Goal: Task Accomplishment & Management: Manage account settings

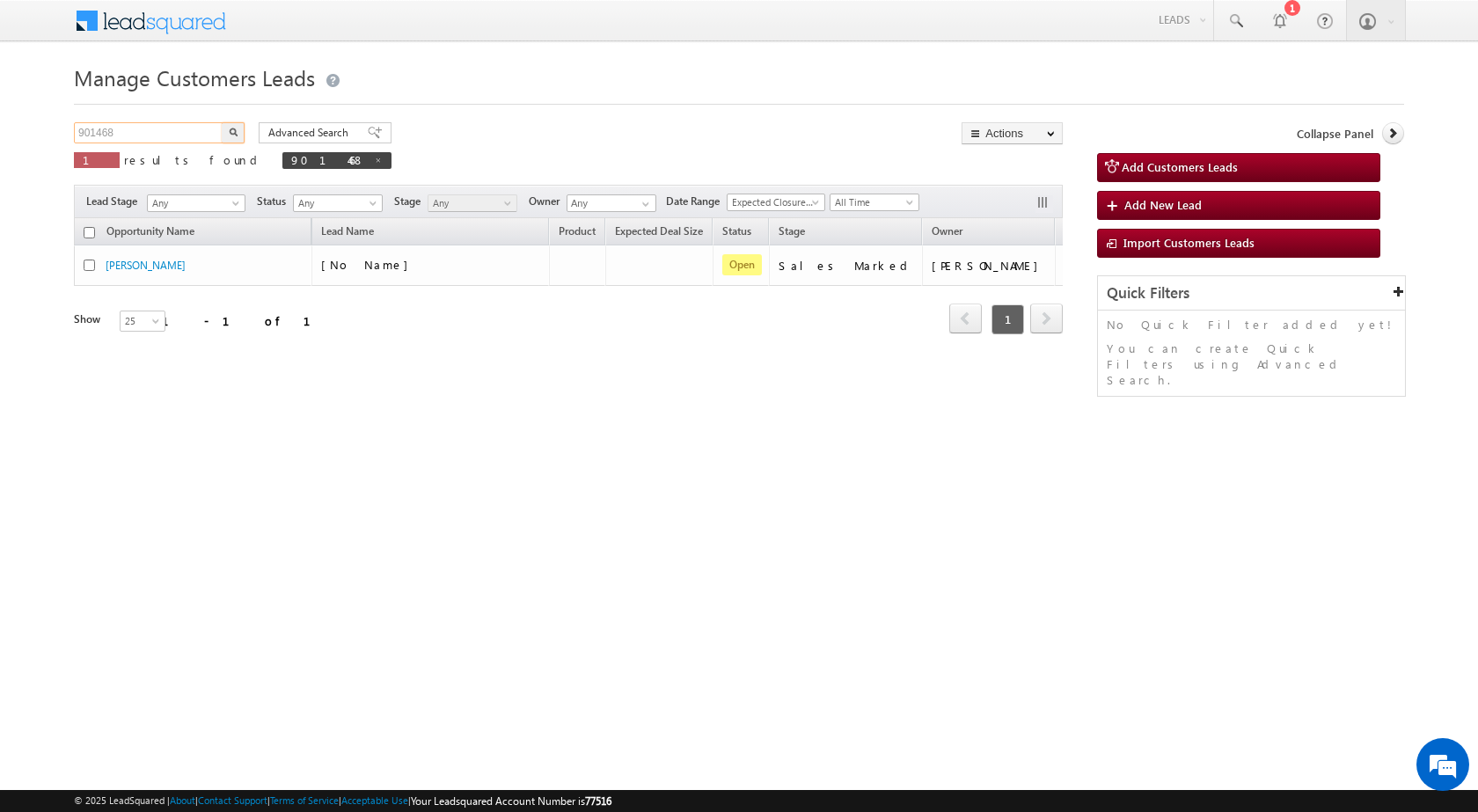
click at [105, 138] on input "901468" at bounding box center [149, 132] width 151 height 21
click at [119, 139] on input "901468" at bounding box center [149, 132] width 151 height 21
paste input "871851"
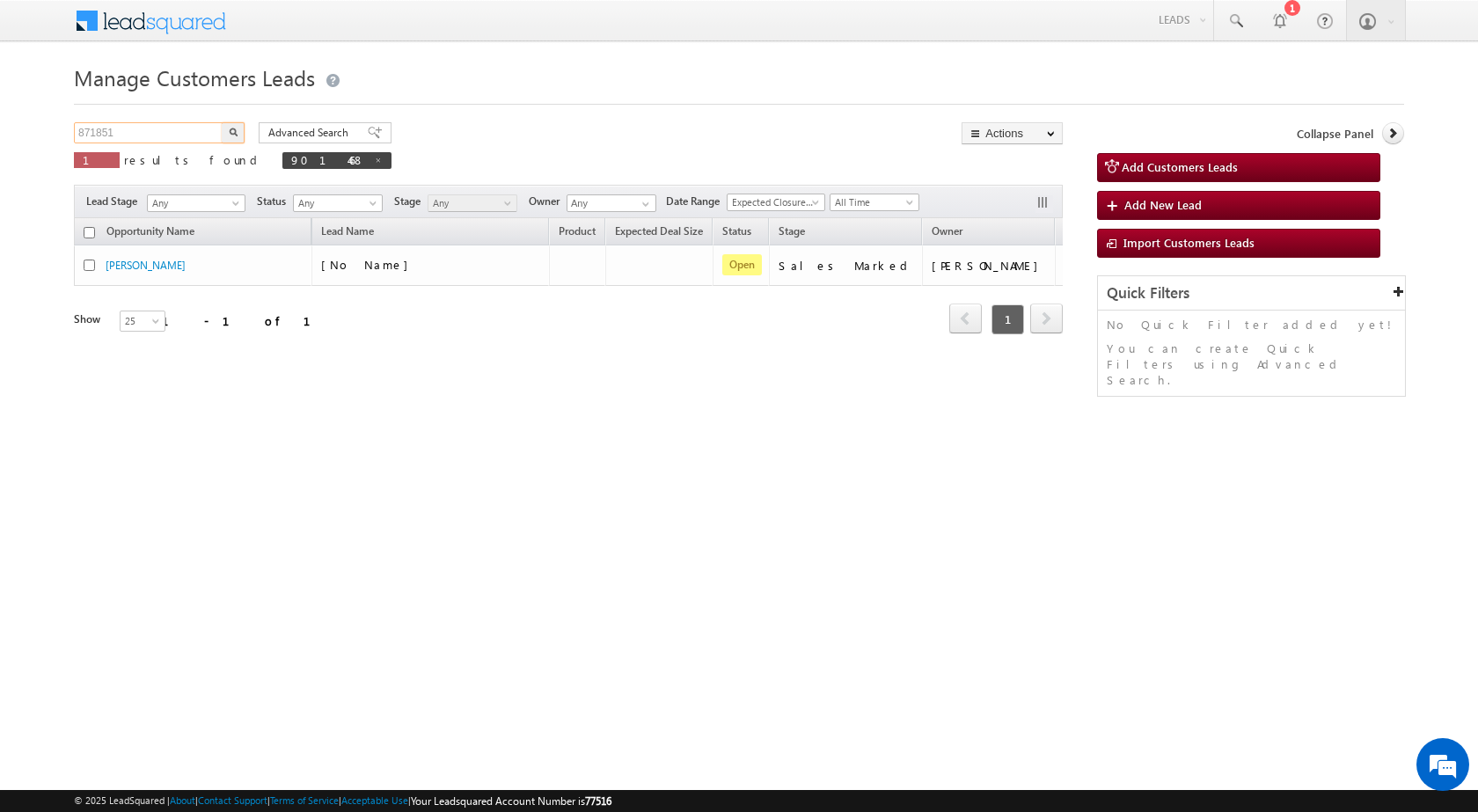
type input "871851"
click at [222, 122] on button "button" at bounding box center [233, 132] width 23 height 21
click at [99, 131] on input "901468" at bounding box center [149, 132] width 151 height 21
paste input "871851"
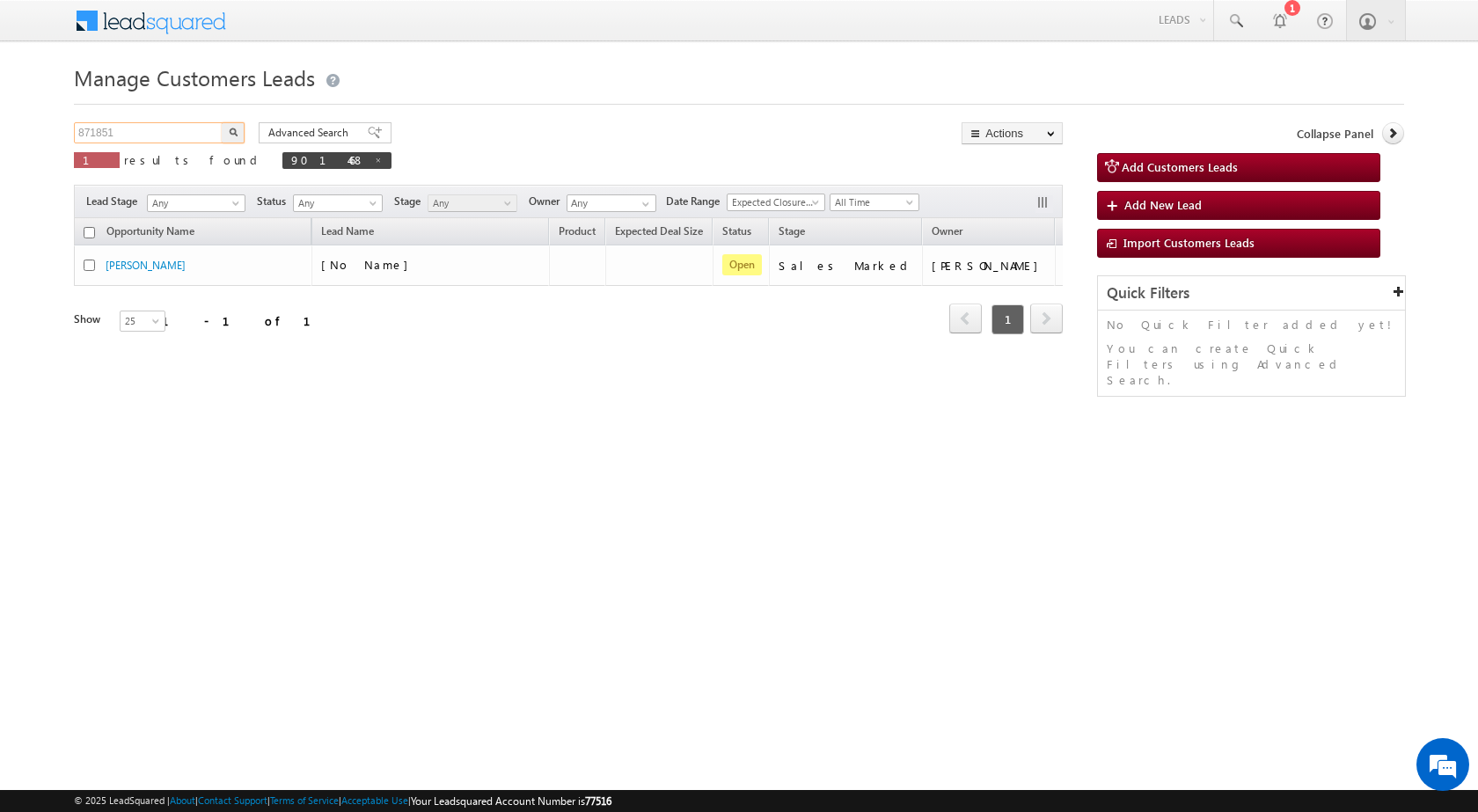
type input "871851"
click at [222, 122] on button "button" at bounding box center [233, 132] width 23 height 21
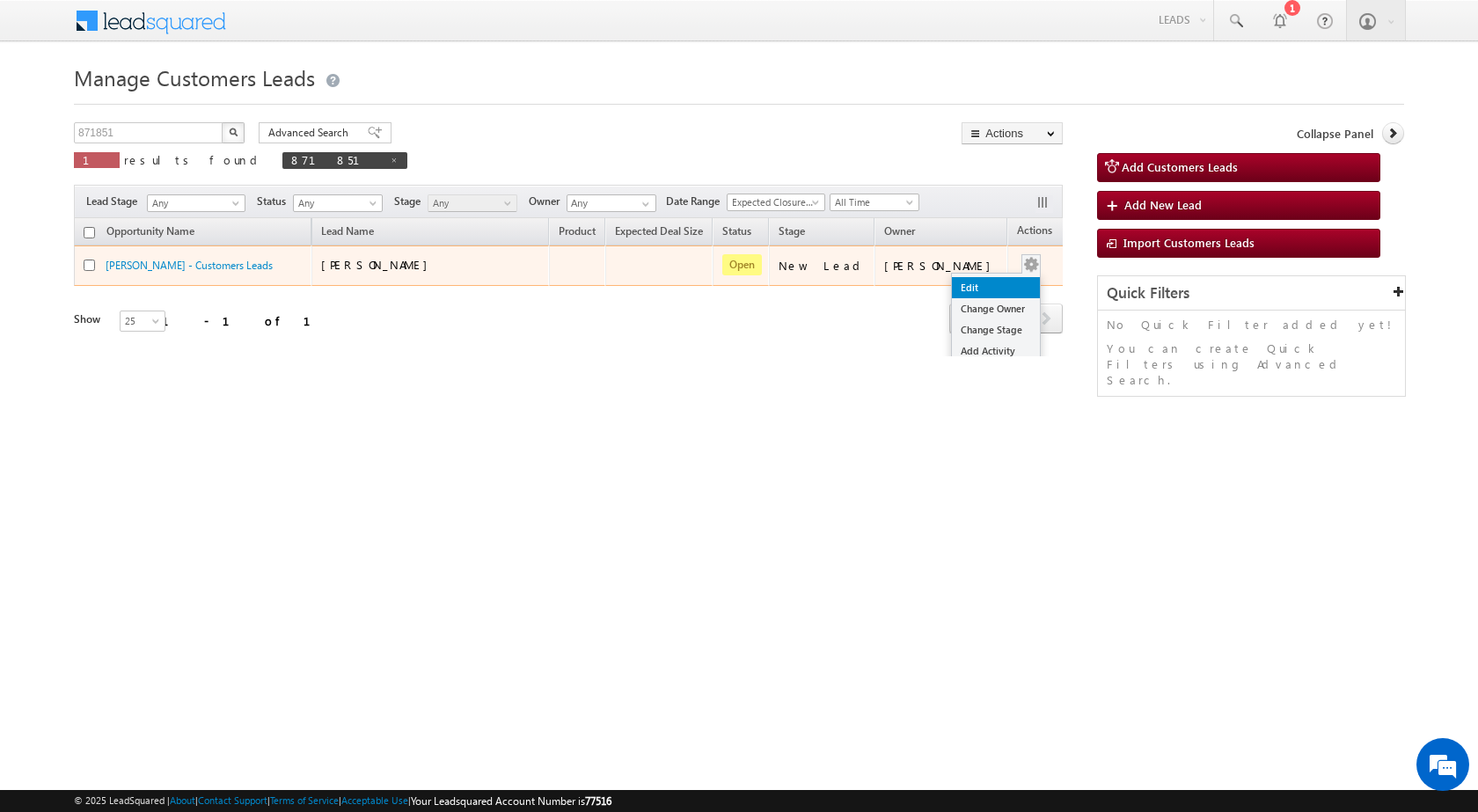
click at [986, 297] on link "Edit" at bounding box center [996, 287] width 88 height 21
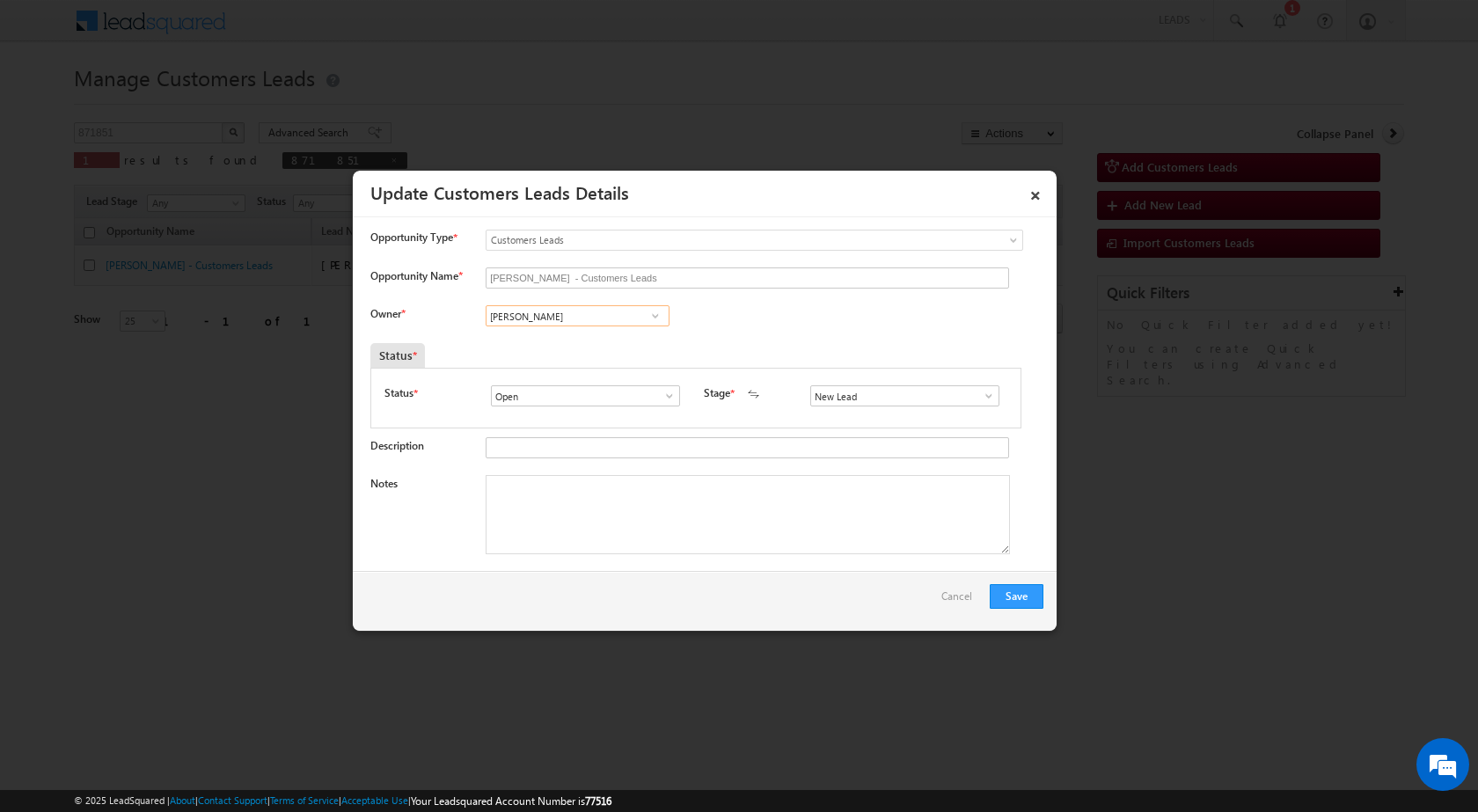
click at [563, 321] on input "[PERSON_NAME]" at bounding box center [577, 315] width 184 height 21
paste input "[EMAIL_ADDRESS][DOMAIN_NAME]"
click at [563, 338] on link "[PERSON_NAME] [EMAIL_ADDRESS][DOMAIN_NAME]" at bounding box center [577, 343] width 184 height 33
type input "[PERSON_NAME]"
click at [982, 407] on div "New Lead Interested Pending Documents Sales Marked Pending for Follow-Up Not Co…" at bounding box center [909, 397] width 197 height 25
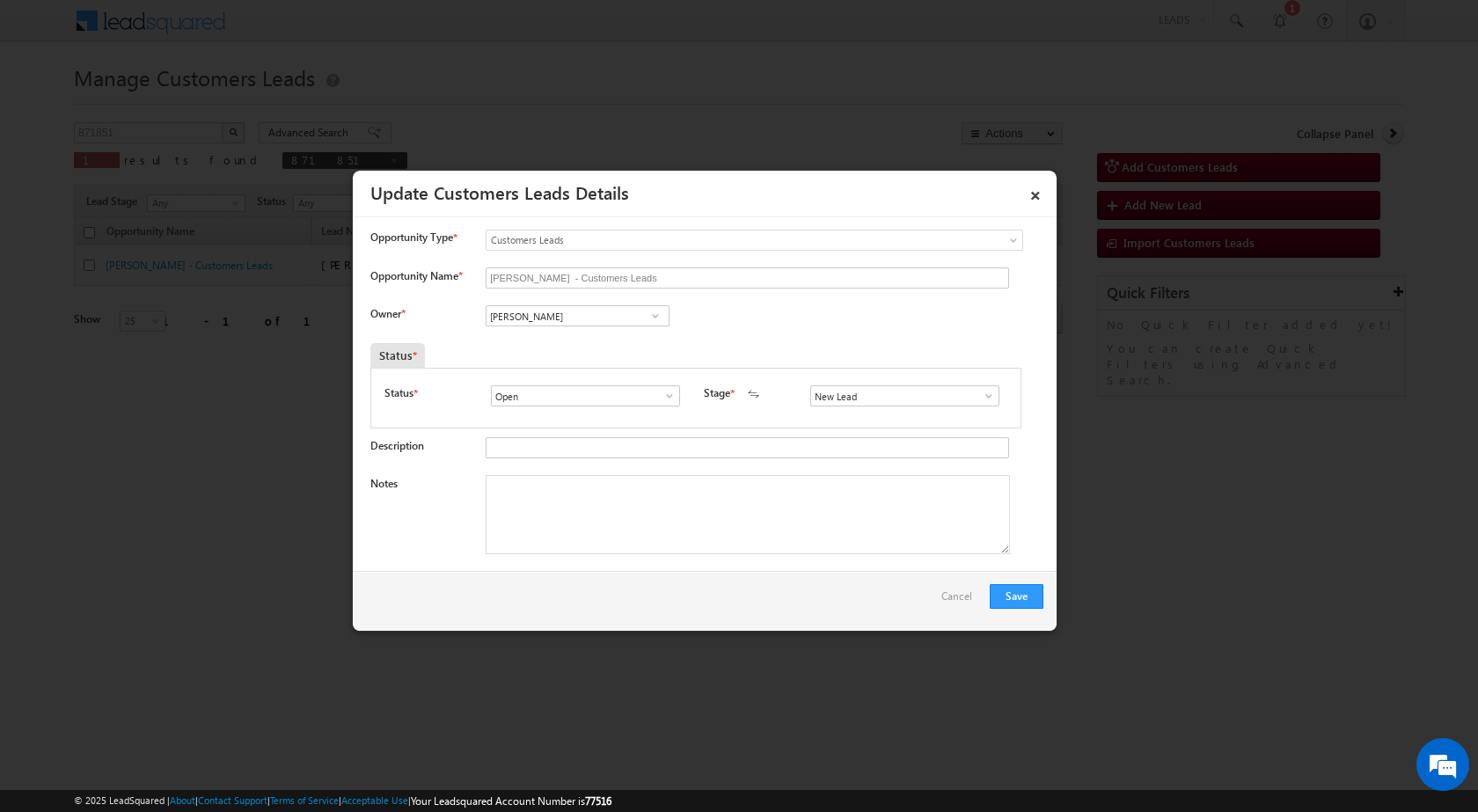
click at [982, 402] on span at bounding box center [988, 395] width 18 height 14
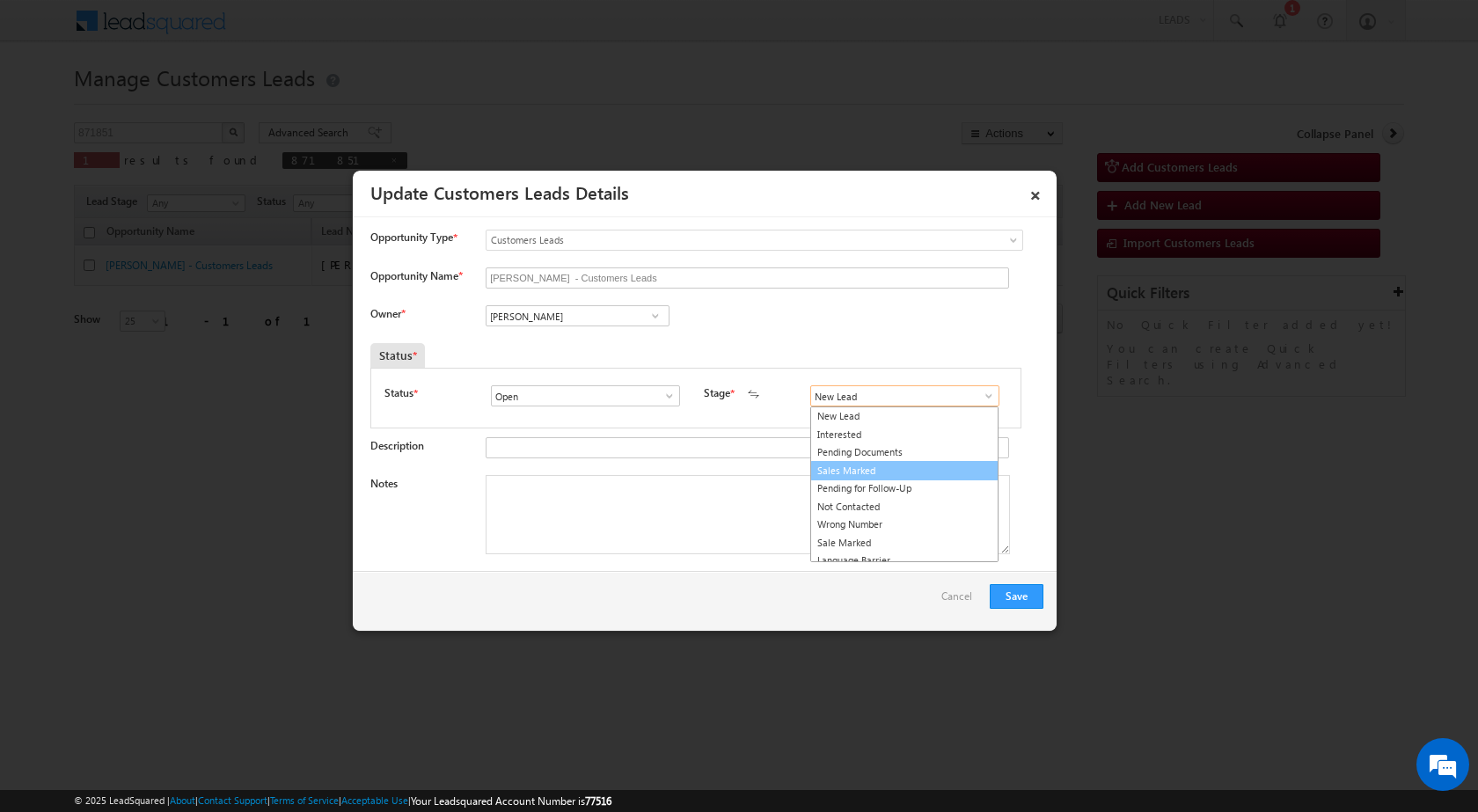
click at [900, 461] on link "Sales Marked" at bounding box center [905, 471] width 189 height 20
type input "Sales Marked"
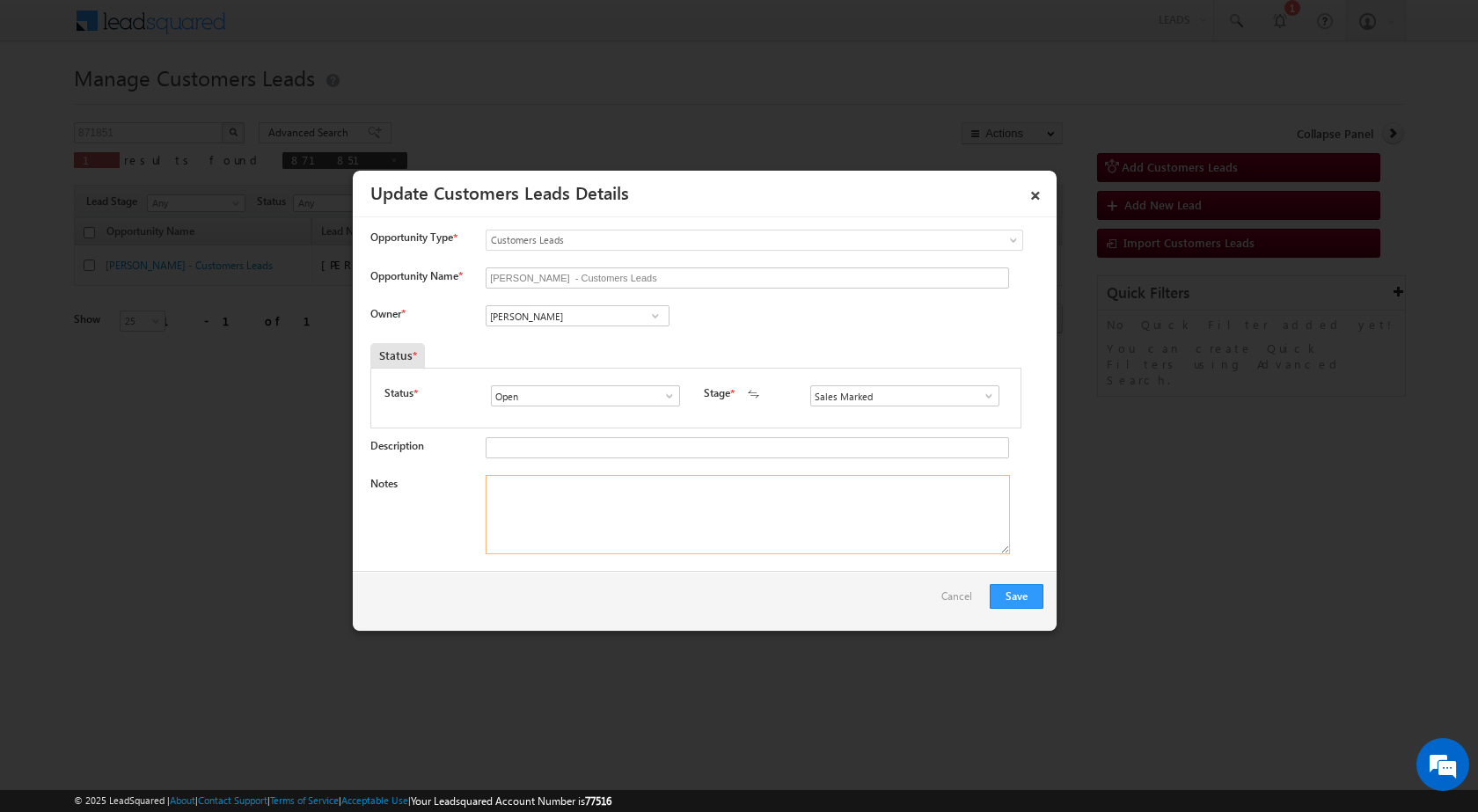
click at [747, 520] on textarea "Notes" at bounding box center [747, 515] width 524 height 79
paste textarea "871851 / [PERSON_NAME] / 9424970427 / HOME PURCHASE / GWALIOR TO 475110 / NAGAR…"
type textarea "871851 / [PERSON_NAME] / 9424970427 / HOME PURCHASE / GWALIOR TO 475110 / NAGAR…"
click at [1005, 593] on button "Save" at bounding box center [1017, 596] width 54 height 25
